Goal: Task Accomplishment & Management: Use online tool/utility

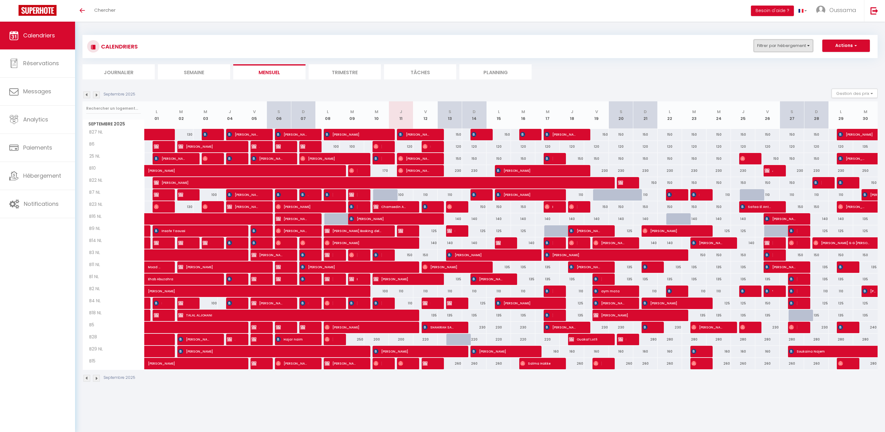
click at [797, 42] on button "Filtrer par hébergement" at bounding box center [783, 46] width 59 height 12
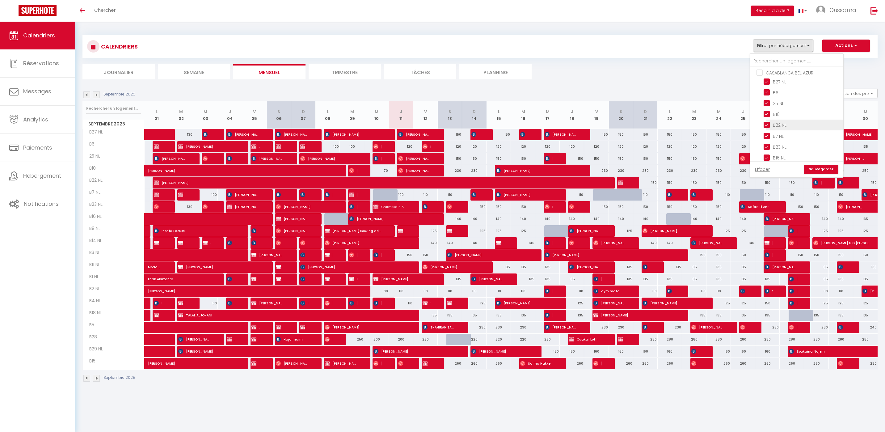
scroll to position [201, 0]
click at [788, 107] on input "CASABLANCA BEL AZUR" at bounding box center [803, 106] width 93 height 6
checkbox input "true"
checkbox input "false"
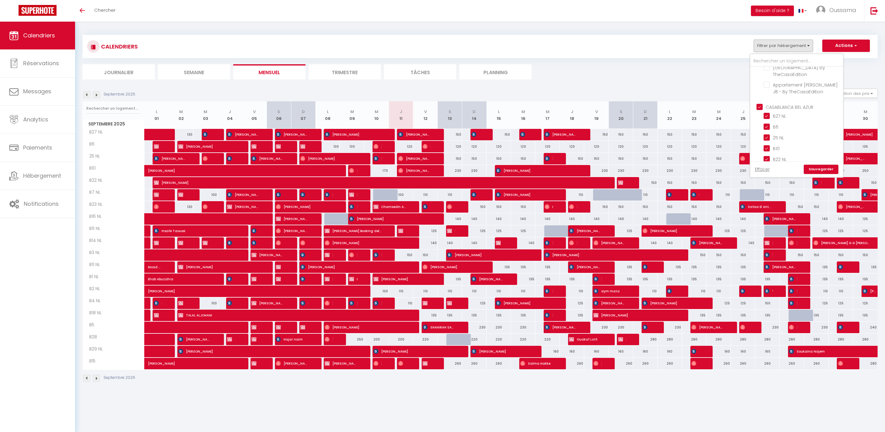
checkbox input "false"
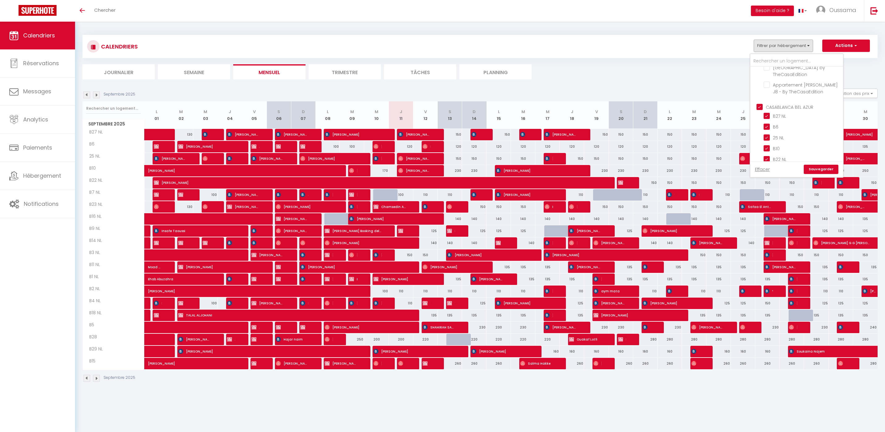
checkbox input "false"
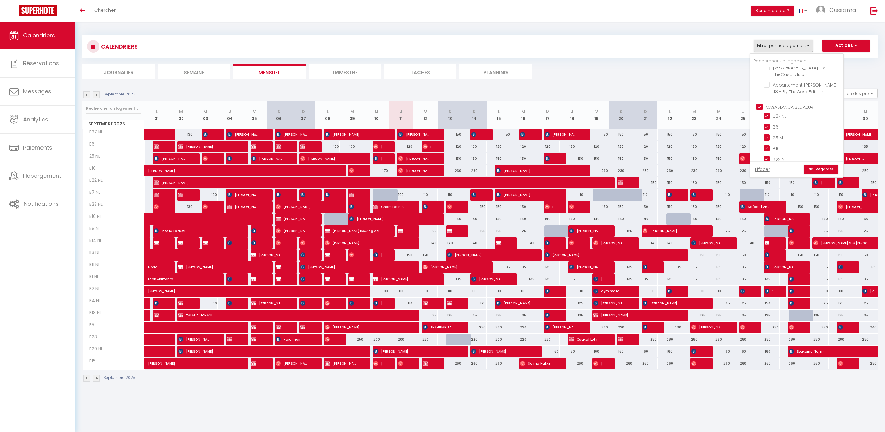
checkbox input "false"
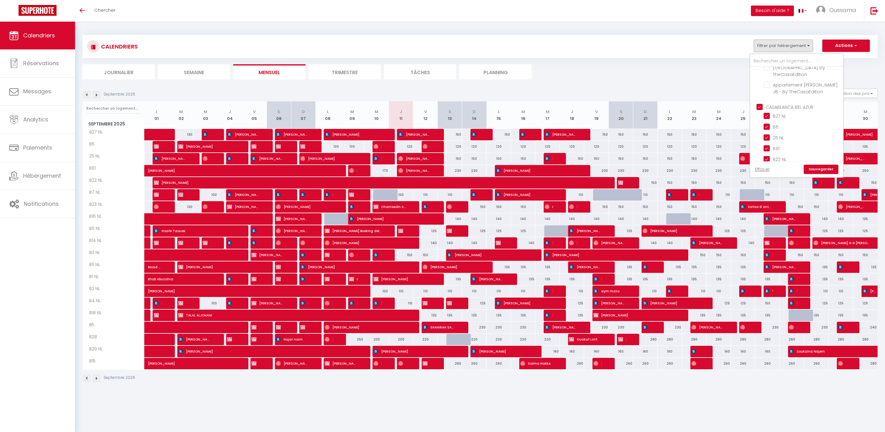
checkbox input "false"
click at [790, 104] on input "CASABLANCA BEL AZUR" at bounding box center [803, 106] width 93 height 6
checkbox input "false"
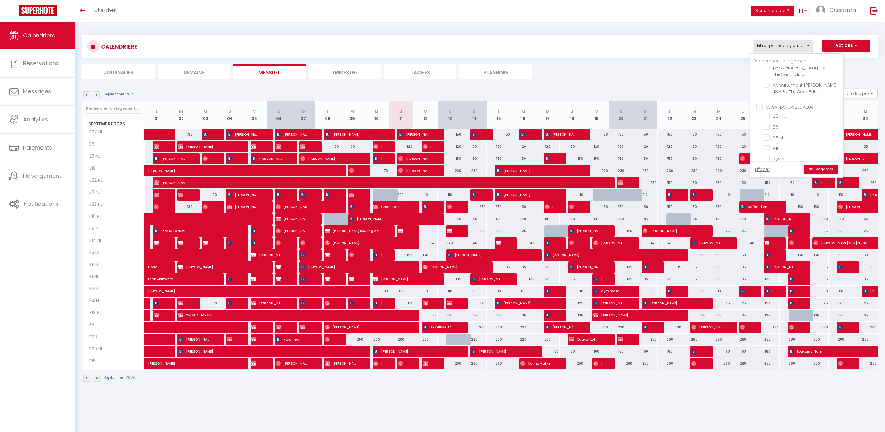
checkbox input "false"
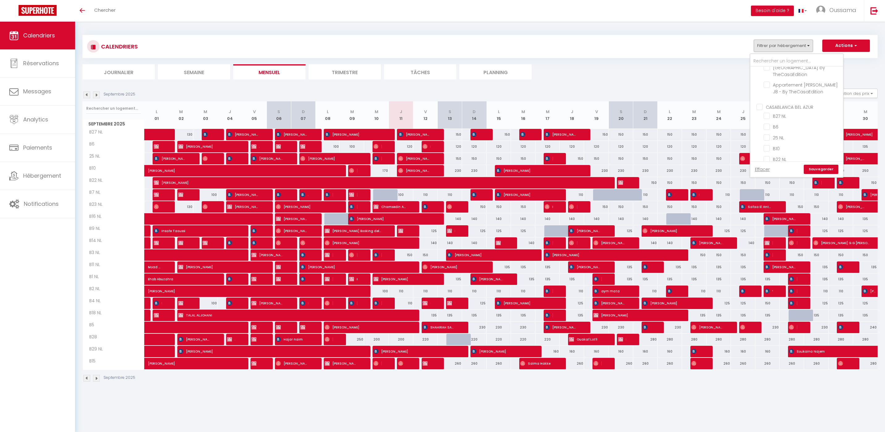
checkbox input "false"
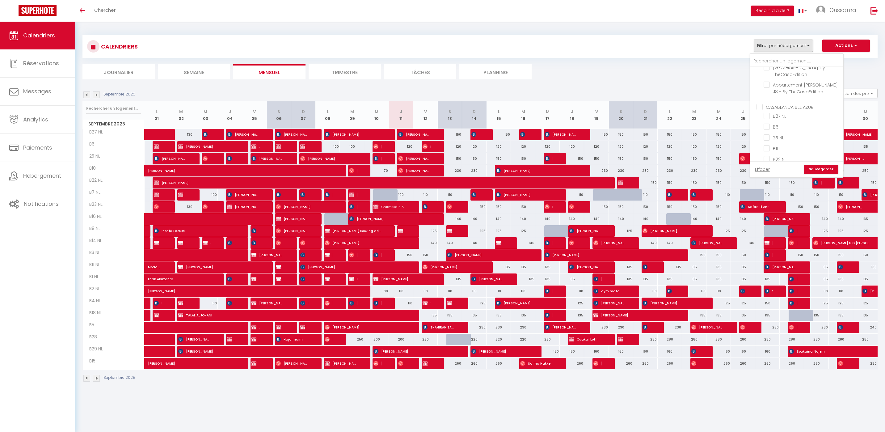
checkbox input "false"
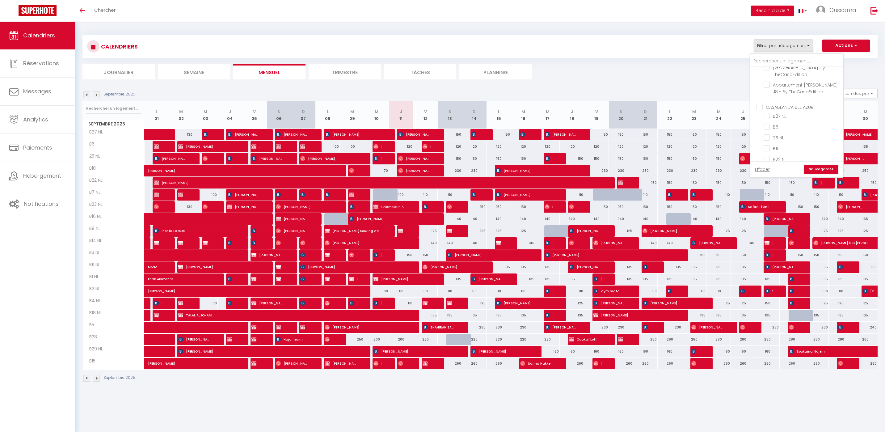
checkbox input "false"
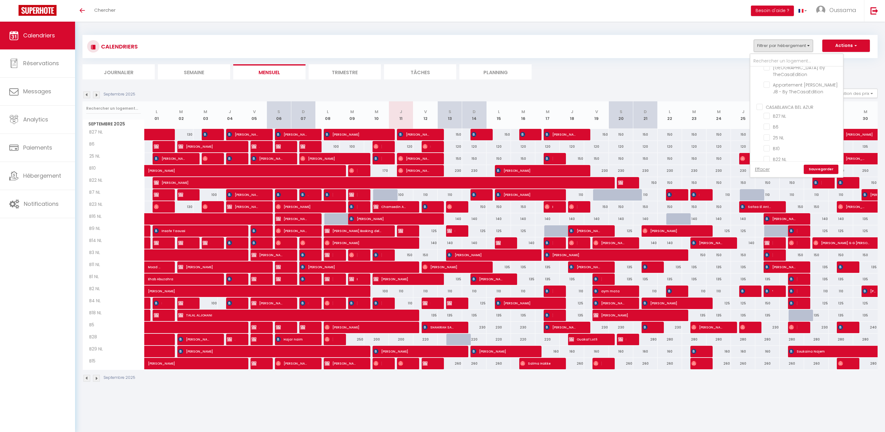
checkbox input "false"
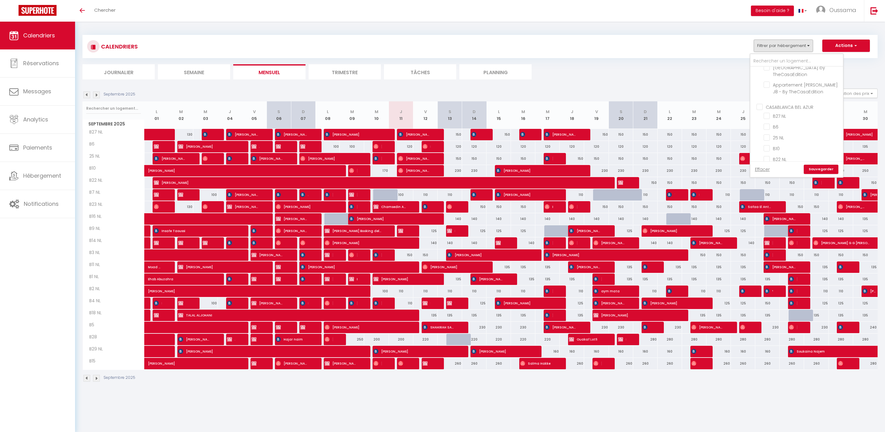
checkbox input "false"
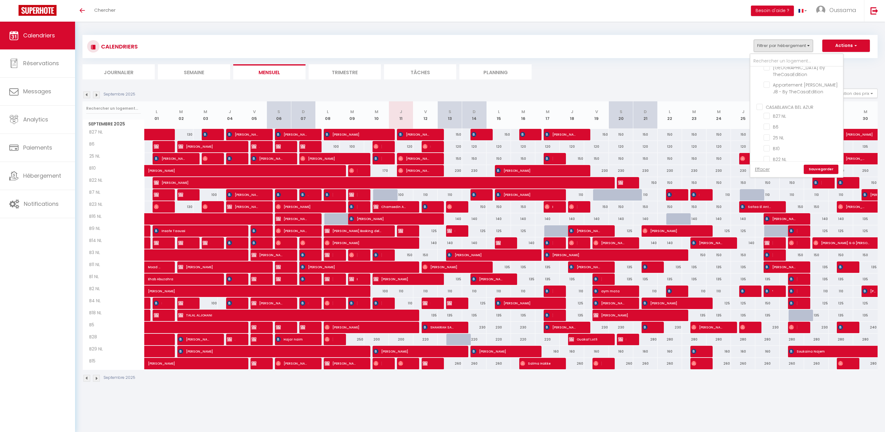
checkbox input "false"
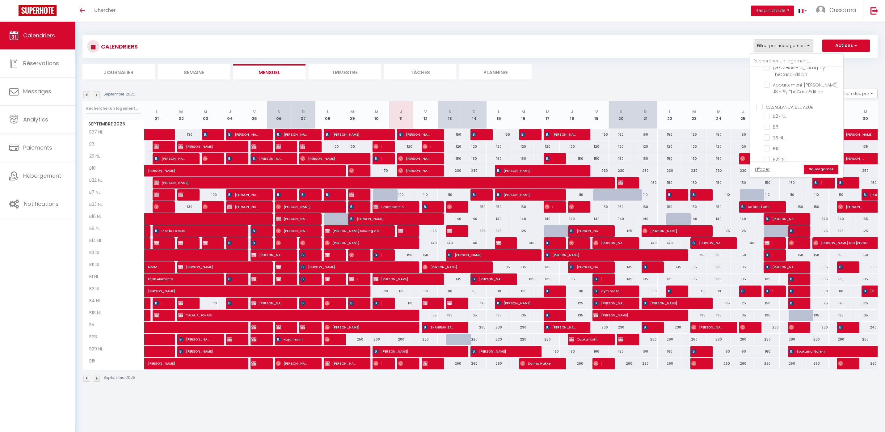
checkbox input "false"
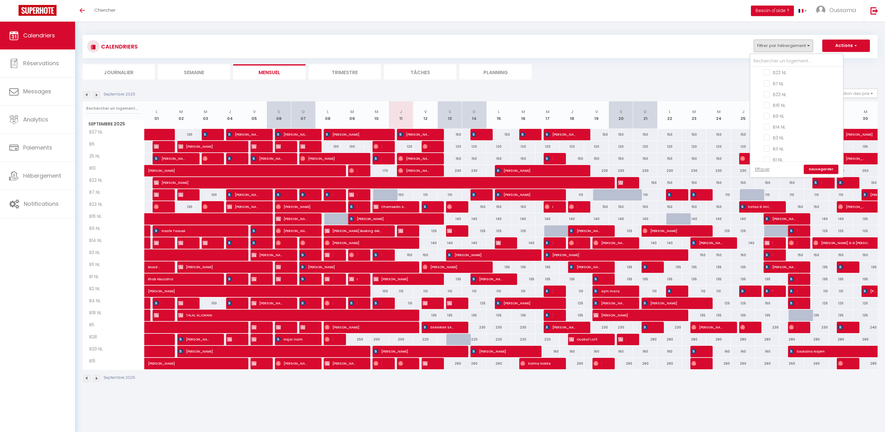
scroll to position [389, 0]
click at [795, 146] on input "CASABLANCA GAUTHIER" at bounding box center [803, 149] width 93 height 6
checkbox input "true"
checkbox input "false"
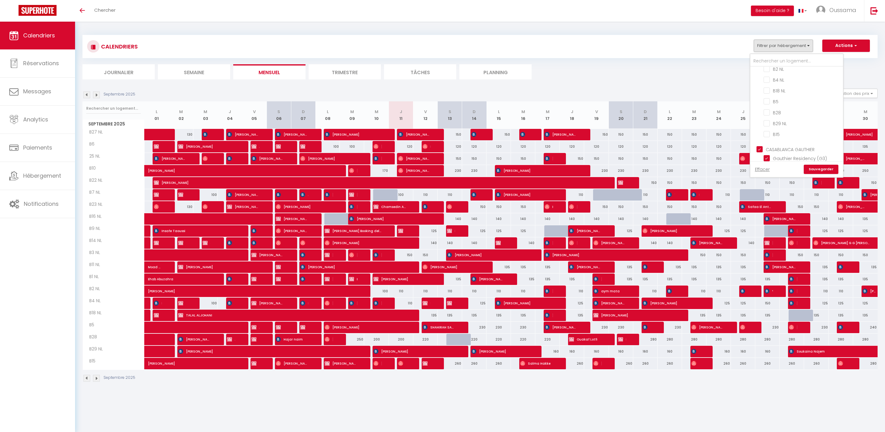
checkbox input "false"
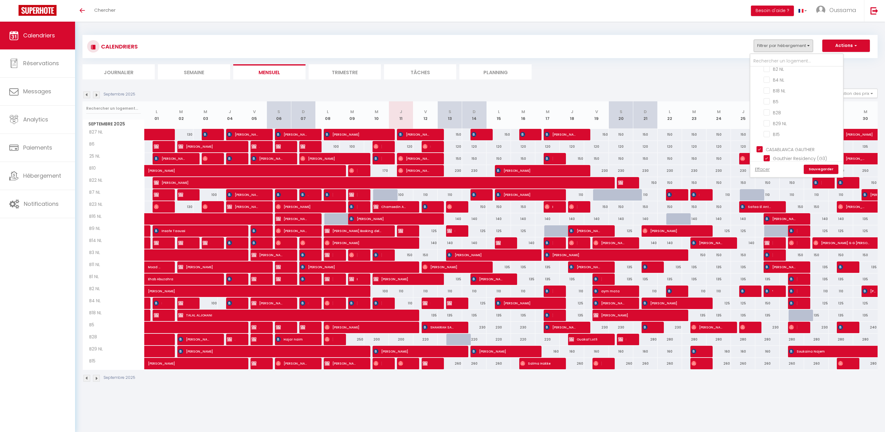
checkbox input "false"
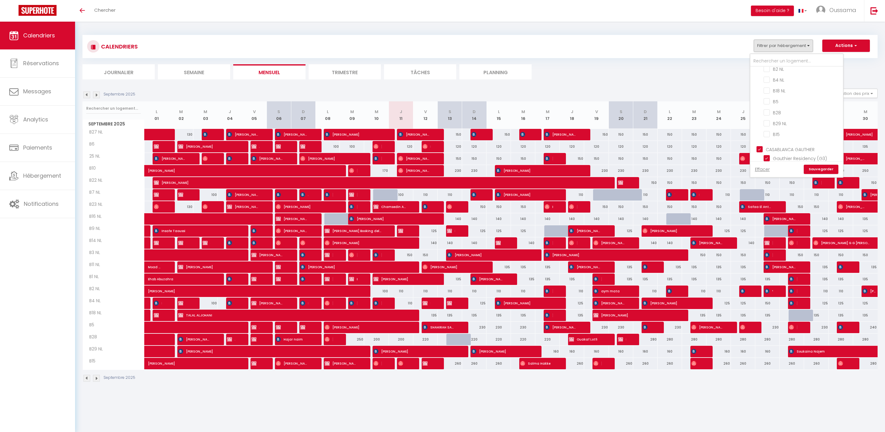
checkbox input "true"
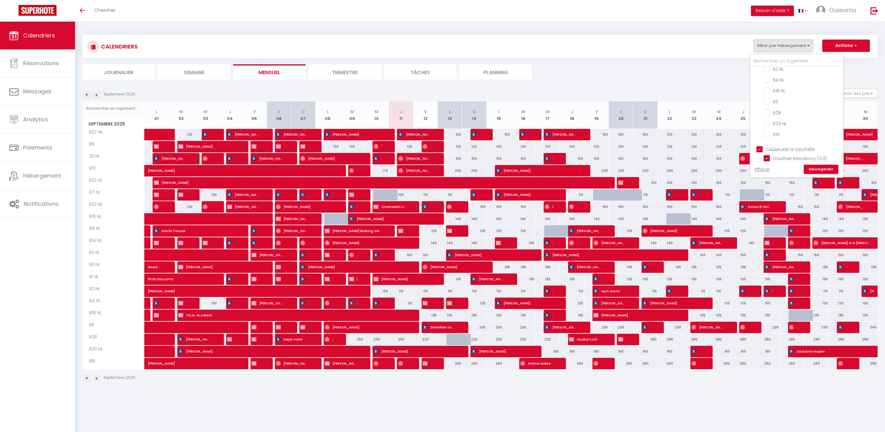
checkbox input "true"
click at [813, 167] on link "Sauvegarder" at bounding box center [821, 169] width 35 height 9
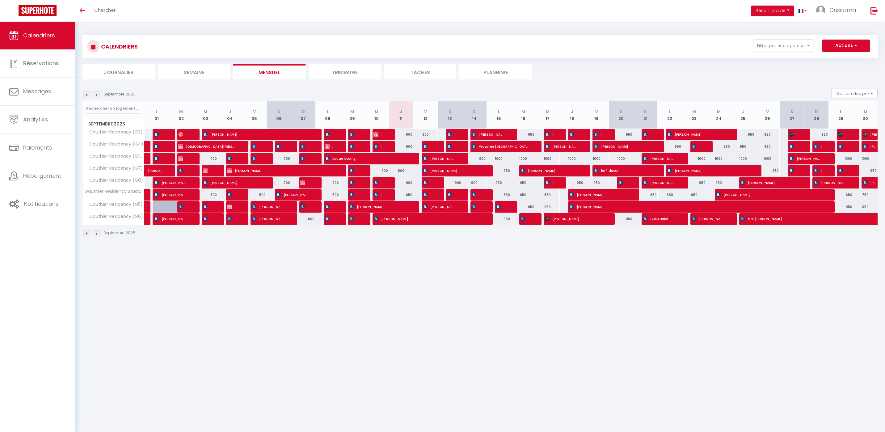
click at [130, 204] on span "Gauthier Residency (G5)" at bounding box center [114, 204] width 61 height 7
click at [113, 168] on span "Gauthier Residency (G7)" at bounding box center [114, 168] width 61 height 7
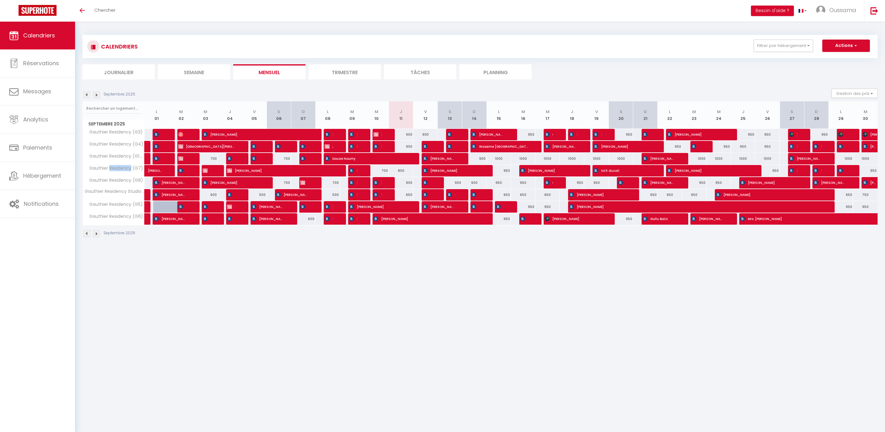
click at [113, 168] on span "Gauthier Residency (G7)" at bounding box center [114, 168] width 61 height 7
